Goal: Information Seeking & Learning: Learn about a topic

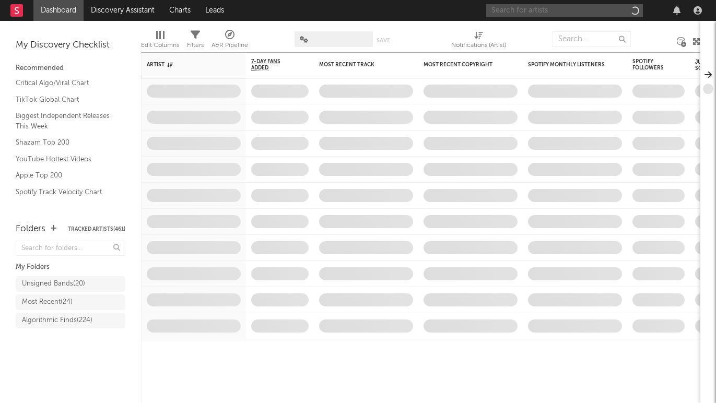
click at [516, 8] on input "text" at bounding box center [564, 10] width 157 height 13
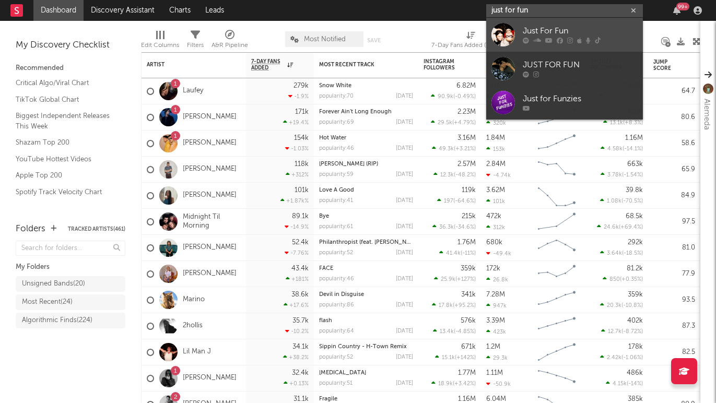
type input "just for fun"
click at [540, 25] on div "Just For Fun" at bounding box center [579, 31] width 115 height 13
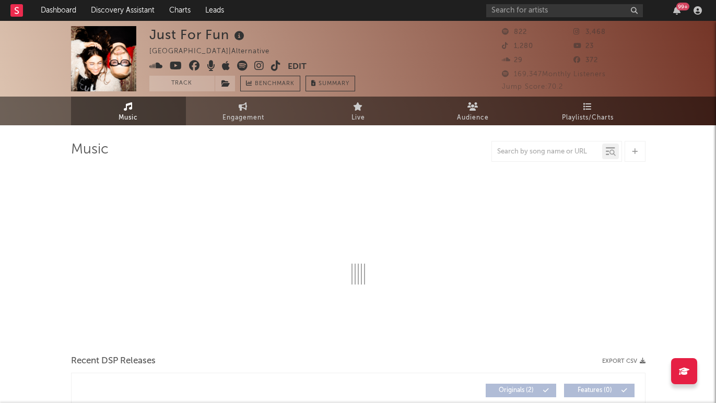
select select "1w"
